Goal: Navigation & Orientation: Go to known website

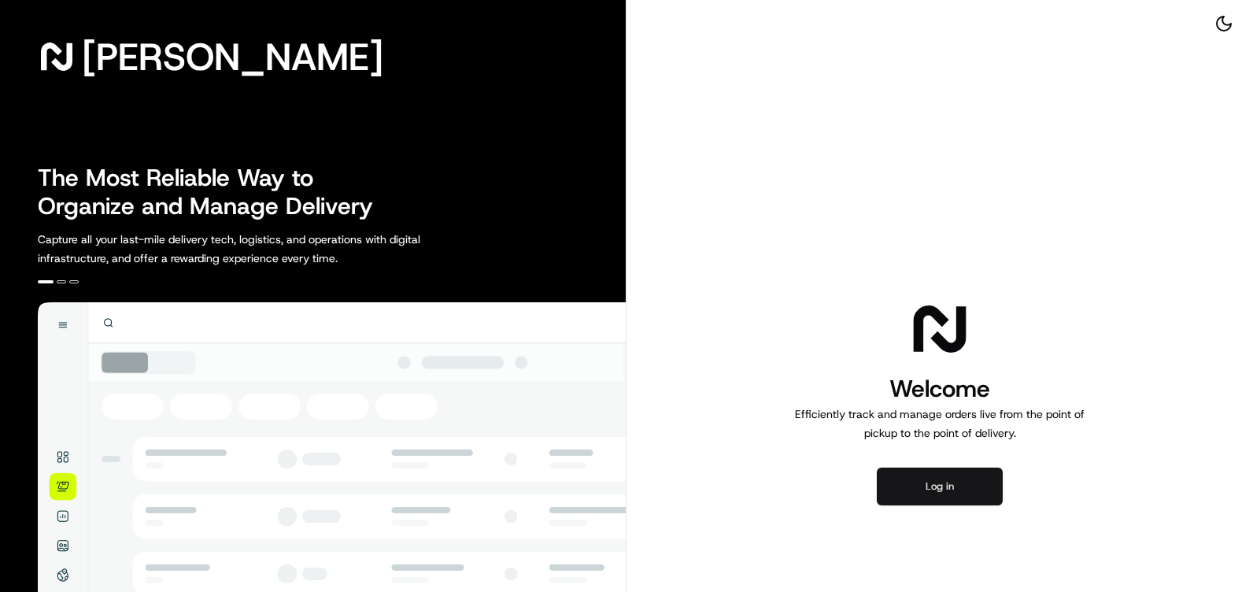
click at [928, 475] on button "Log in" at bounding box center [940, 487] width 126 height 38
